Goal: Navigation & Orientation: Find specific page/section

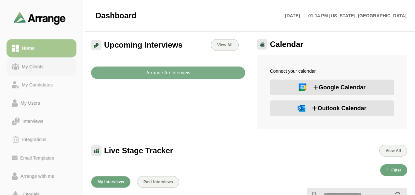
click at [33, 68] on div "My Clients" at bounding box center [32, 66] width 27 height 8
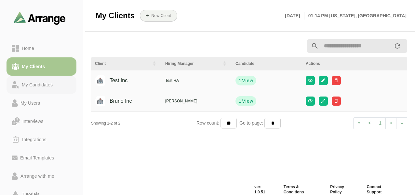
click at [43, 87] on div "My Candidates" at bounding box center [37, 85] width 36 height 8
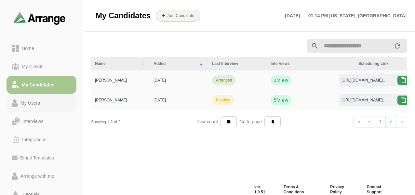
click at [43, 100] on div "My Users" at bounding box center [42, 103] width 60 height 8
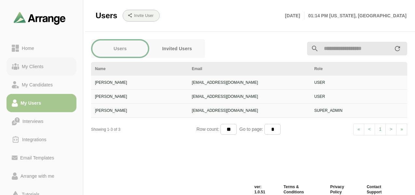
click at [46, 66] on div "My Clients" at bounding box center [32, 66] width 27 height 8
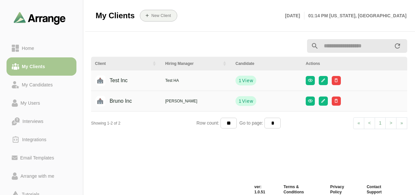
click at [116, 81] on div "Test Inc" at bounding box center [114, 80] width 28 height 12
click at [313, 82] on icon "button" at bounding box center [310, 80] width 5 height 5
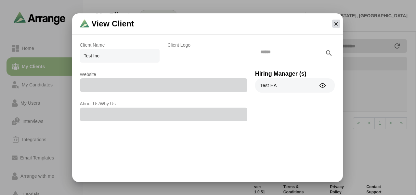
click at [337, 22] on icon "button" at bounding box center [336, 24] width 6 height 6
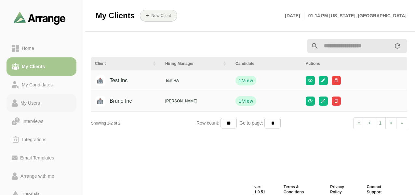
scroll to position [78, 0]
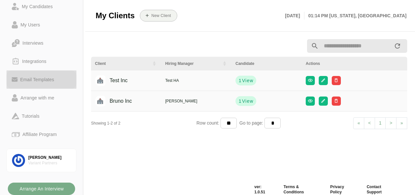
click at [56, 82] on div "Email Templates" at bounding box center [37, 79] width 39 height 8
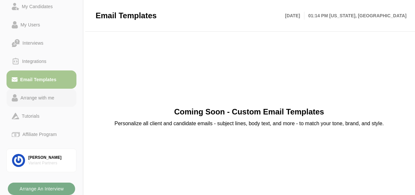
click at [46, 97] on div "Arrange with me" at bounding box center [37, 98] width 39 height 8
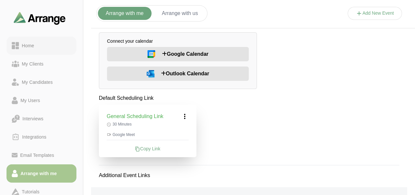
click at [46, 47] on div "Home" at bounding box center [42, 46] width 60 height 8
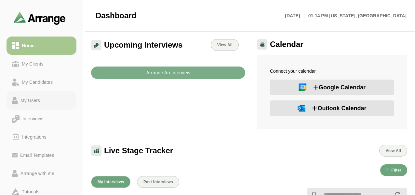
click at [43, 105] on link "My Users" at bounding box center [42, 100] width 70 height 18
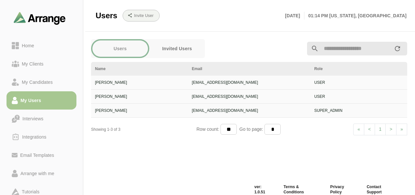
click at [165, 110] on div "[PERSON_NAME]" at bounding box center [139, 110] width 89 height 6
click at [212, 110] on div "[EMAIL_ADDRESS][DOMAIN_NAME]" at bounding box center [249, 110] width 114 height 6
click at [30, 78] on div "My Candidates" at bounding box center [37, 82] width 36 height 8
